Goal: Information Seeking & Learning: Learn about a topic

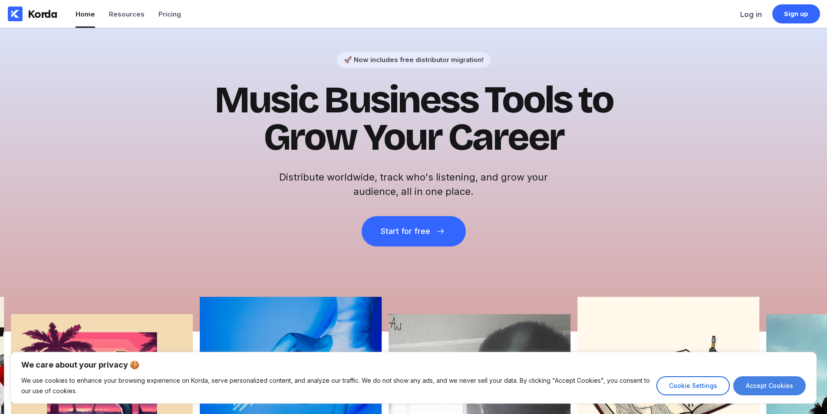
click at [760, 386] on button "Accept Cookies" at bounding box center [769, 385] width 72 height 19
checkbox input "true"
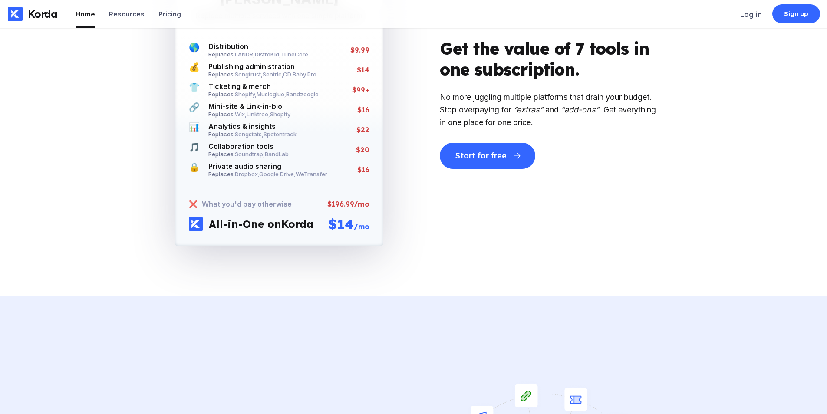
scroll to position [1866, 0]
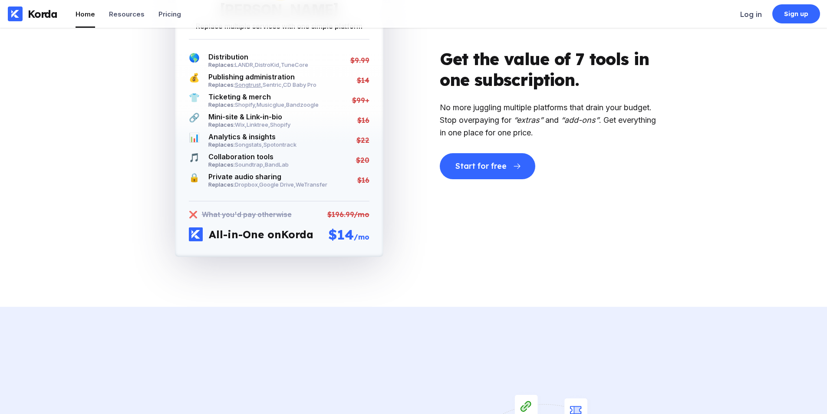
click at [253, 81] on span "Songtrust ," at bounding box center [249, 84] width 28 height 7
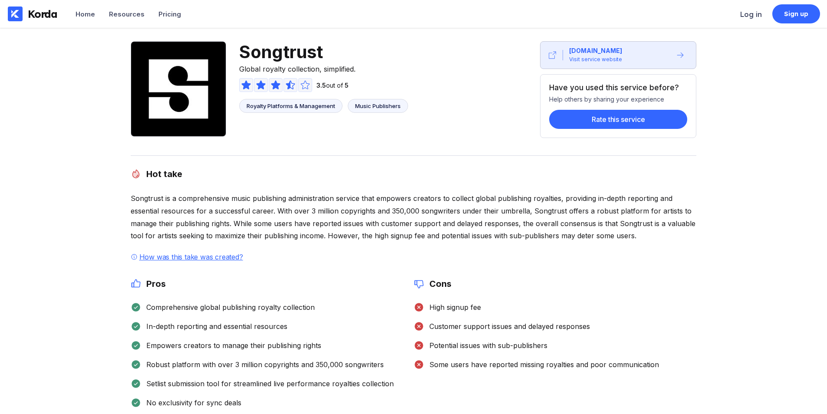
scroll to position [87, 0]
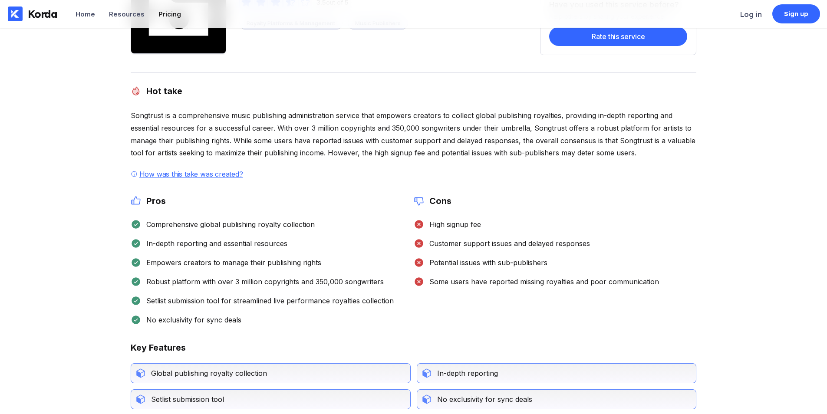
click at [174, 8] on li "Pricing" at bounding box center [169, 14] width 23 height 28
